Goal: Check status: Check status

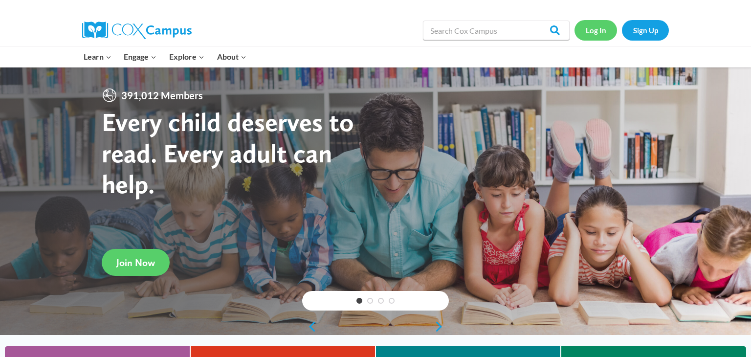
click at [589, 32] on link "Log In" at bounding box center [595, 30] width 43 height 20
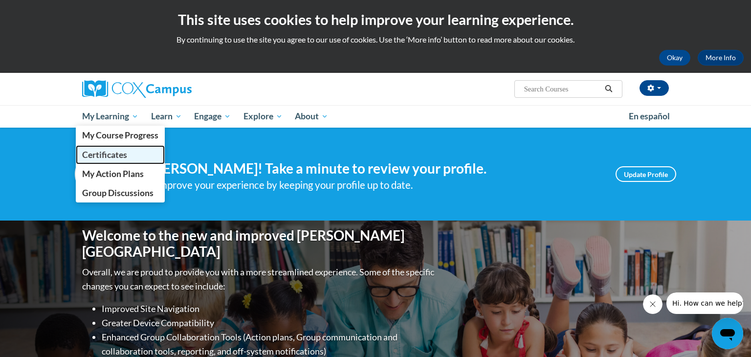
click at [110, 157] on span "Certificates" at bounding box center [104, 155] width 45 height 10
